Goal: Information Seeking & Learning: Check status

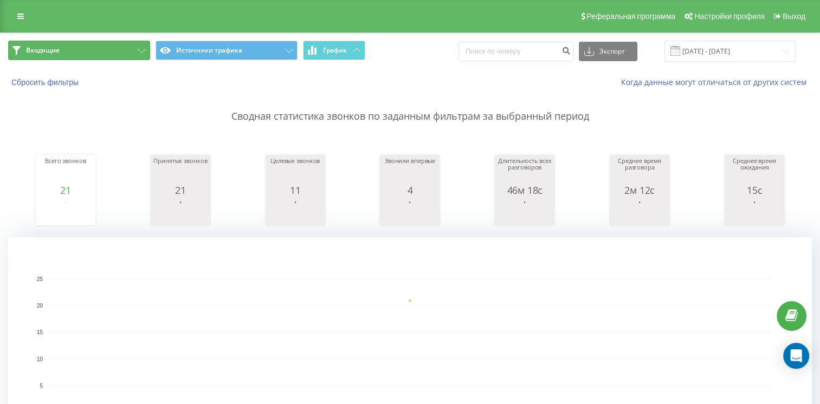
click at [97, 53] on button "Входящие" at bounding box center [79, 51] width 142 height 20
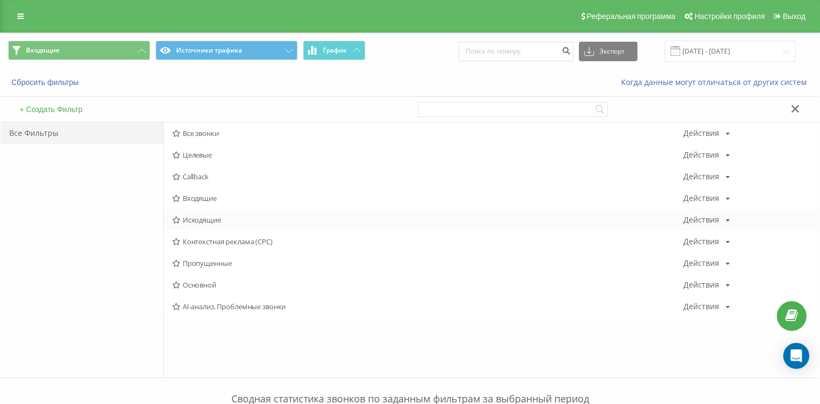
click at [197, 226] on div "Исходящие Действия Редактировать Копировать Удалить По умолчанию Поделиться" at bounding box center [492, 220] width 656 height 22
click at [214, 218] on span "Исходящие" at bounding box center [427, 220] width 511 height 8
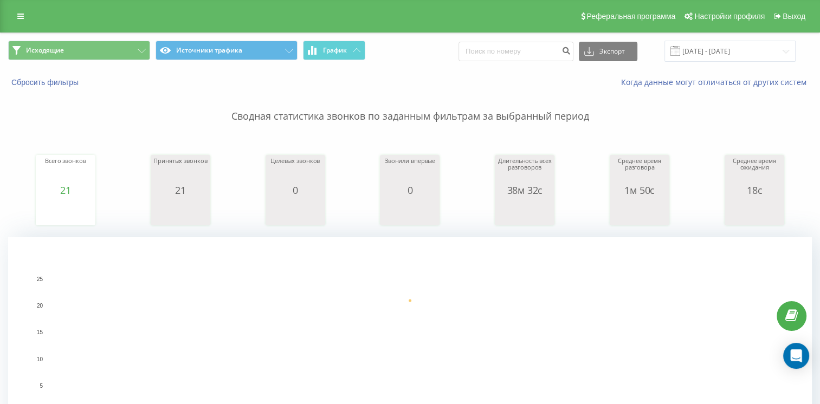
click at [94, 38] on div "Исходящие Источники трафика График Экспорт .csv .xls .xlsx 23.09.2025 - 23.09.2…" at bounding box center [410, 51] width 819 height 36
click at [104, 53] on button "Исходящие" at bounding box center [79, 51] width 142 height 20
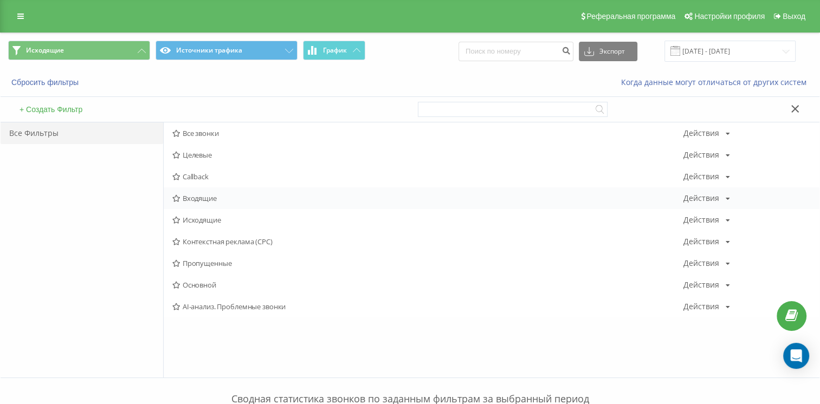
click at [178, 202] on span "Входящие" at bounding box center [427, 199] width 511 height 8
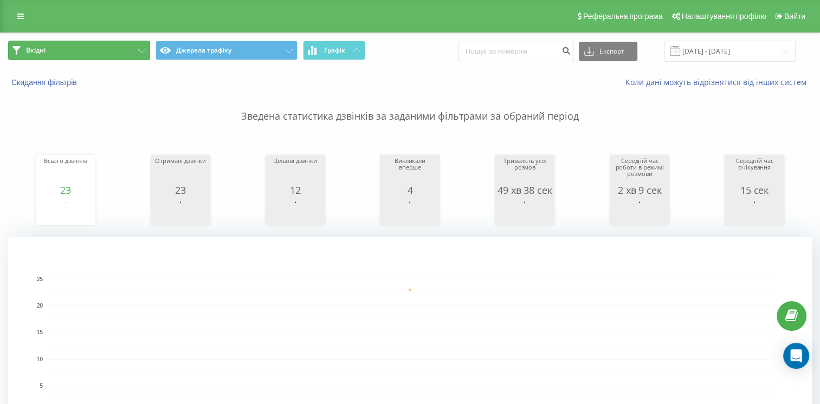
click at [74, 52] on button "Вхідні" at bounding box center [79, 51] width 142 height 20
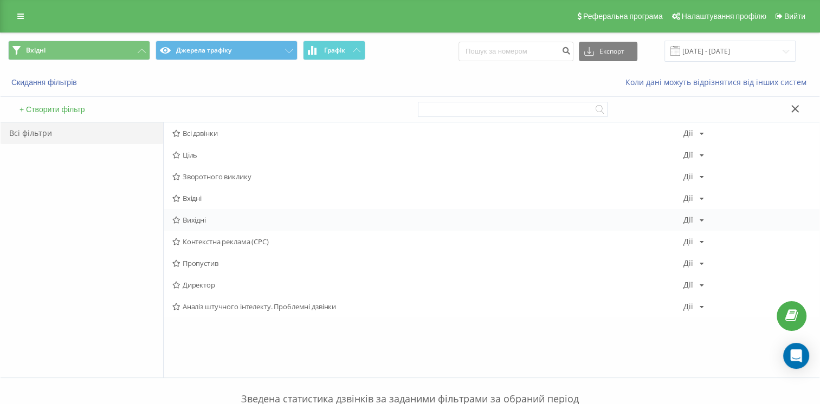
click at [192, 225] on div "Вихідні Дії Редактировать Копировать Удалить По умолчанию Поделиться" at bounding box center [492, 220] width 656 height 22
click at [193, 224] on font "Вихідні" at bounding box center [194, 220] width 23 height 8
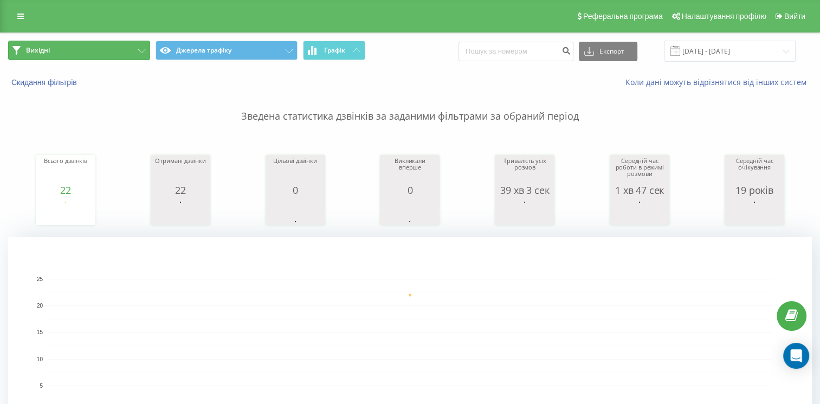
click at [101, 51] on button "Вихідні" at bounding box center [79, 51] width 142 height 20
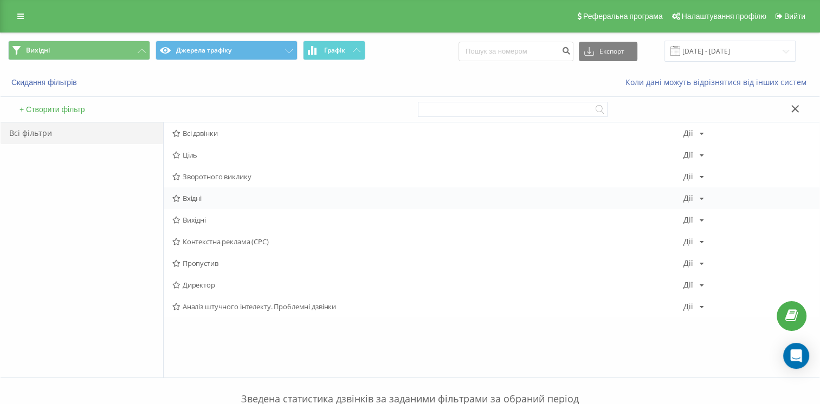
click at [191, 202] on font "Вхідні" at bounding box center [192, 199] width 19 height 8
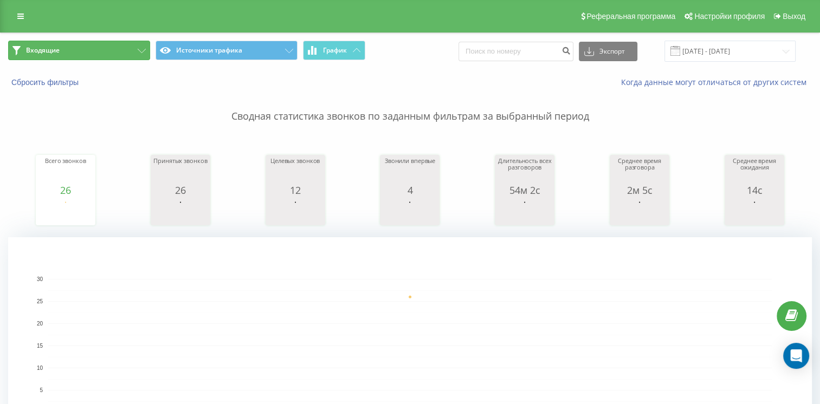
click at [119, 56] on button "Входящие" at bounding box center [79, 51] width 142 height 20
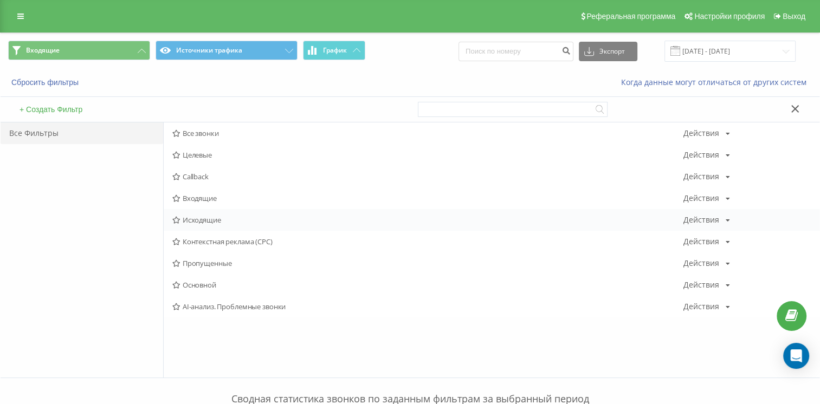
click at [196, 214] on div "Исходящие Действия Редактировать Копировать Удалить По умолчанию Поделиться" at bounding box center [492, 220] width 656 height 22
click at [208, 224] on span "Исходящие" at bounding box center [427, 220] width 511 height 8
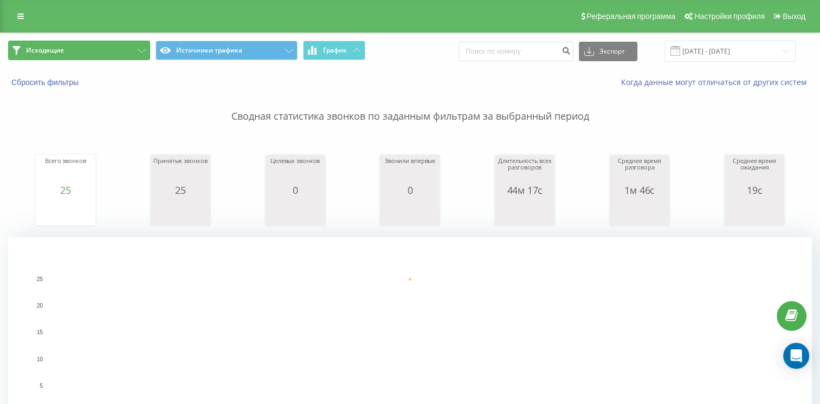
click at [101, 51] on button "Исходящие" at bounding box center [79, 51] width 142 height 20
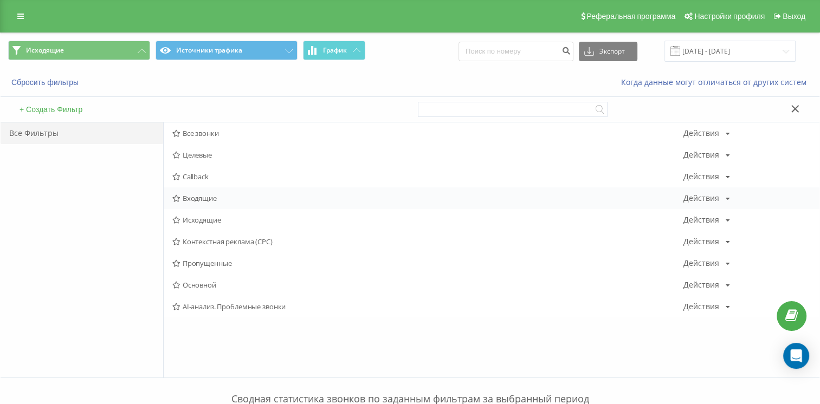
click at [176, 196] on icon at bounding box center [176, 198] width 8 height 7
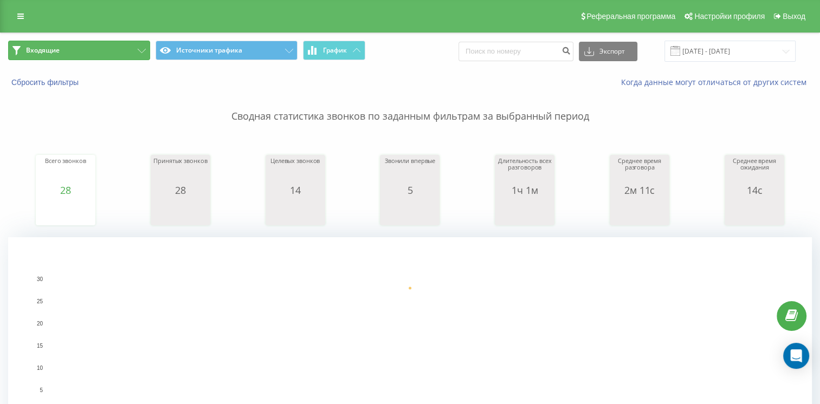
click at [124, 55] on button "Входящие" at bounding box center [79, 51] width 142 height 20
click at [170, 133] on div "Всего звонков 28 date totalCalls 23.09.25 28 23.09.25 Принятых звонков 28 date …" at bounding box center [410, 179] width 804 height 93
click at [113, 54] on button "Входящие" at bounding box center [79, 51] width 142 height 20
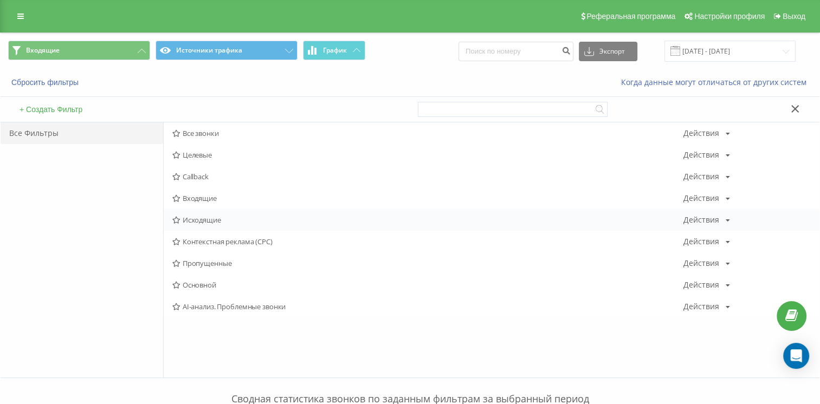
click at [209, 219] on span "Исходящие" at bounding box center [427, 220] width 511 height 8
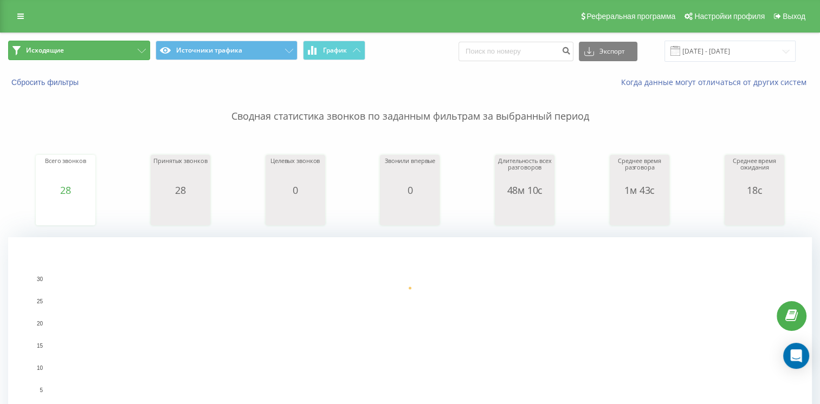
click at [82, 53] on button "Исходящие" at bounding box center [79, 51] width 142 height 20
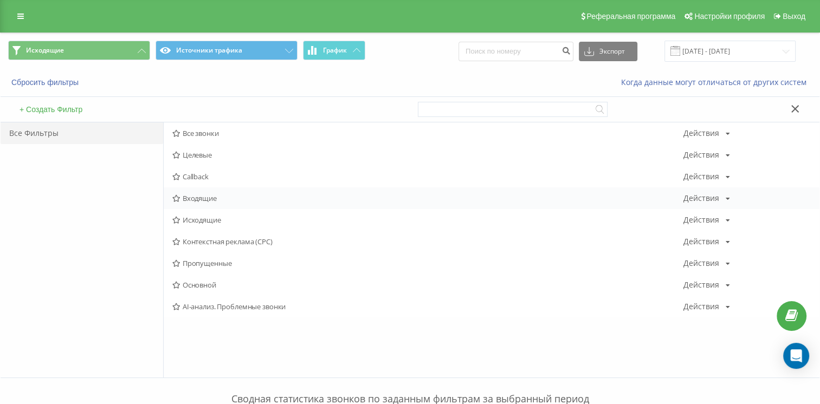
click at [184, 198] on span "Входящие" at bounding box center [427, 199] width 511 height 8
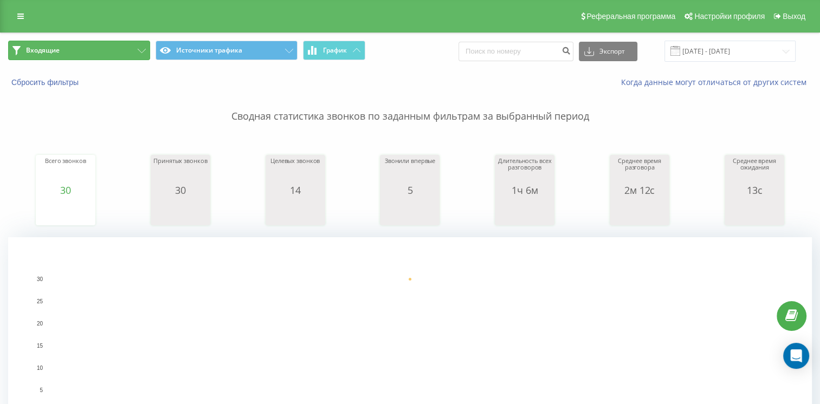
click at [109, 47] on button "Входящие" at bounding box center [79, 51] width 142 height 20
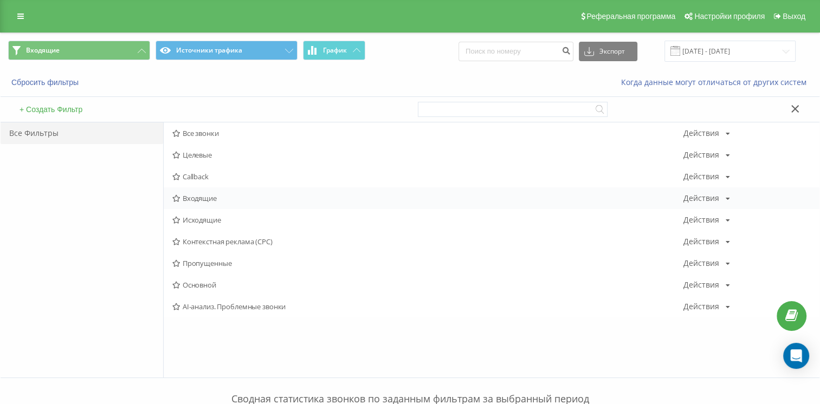
click at [200, 201] on span "Входящие" at bounding box center [427, 199] width 511 height 8
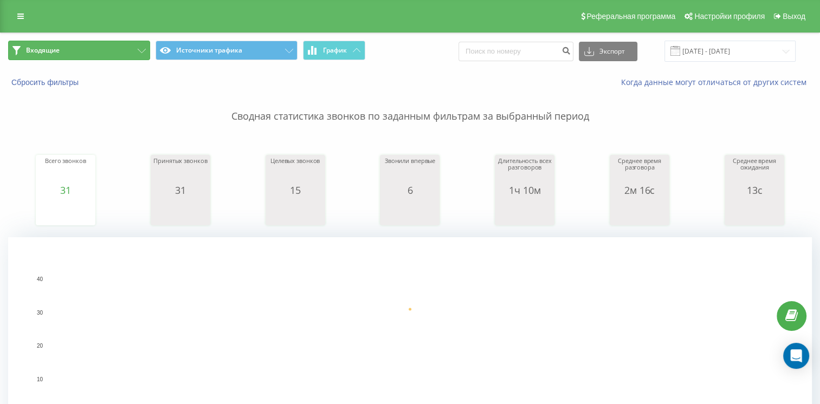
click at [119, 52] on button "Входящие" at bounding box center [79, 51] width 142 height 20
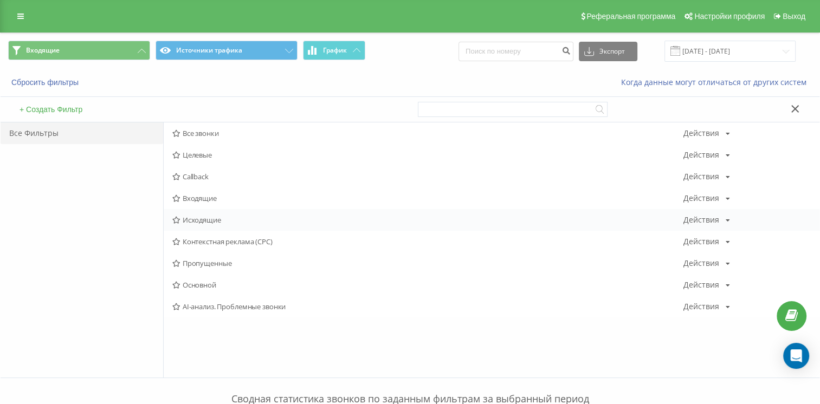
click at [194, 218] on span "Исходящие" at bounding box center [427, 220] width 511 height 8
